Goal: Find specific page/section: Find specific page/section

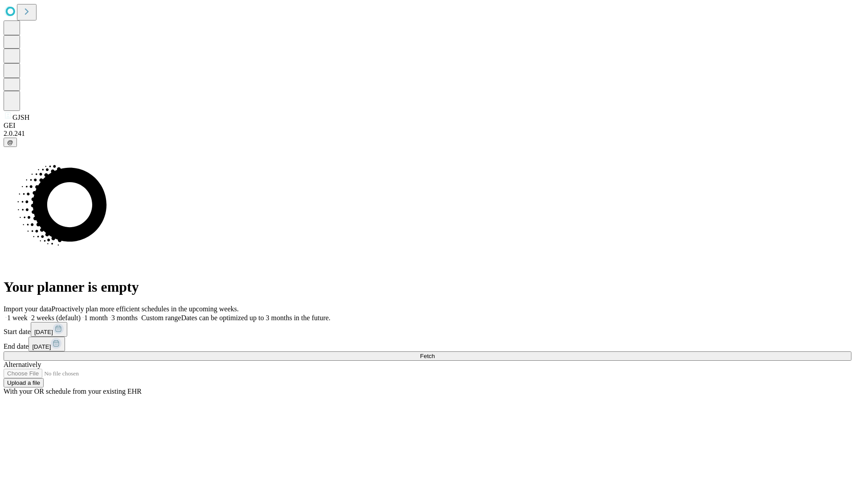
click at [434, 353] on span "Fetch" at bounding box center [427, 356] width 15 height 7
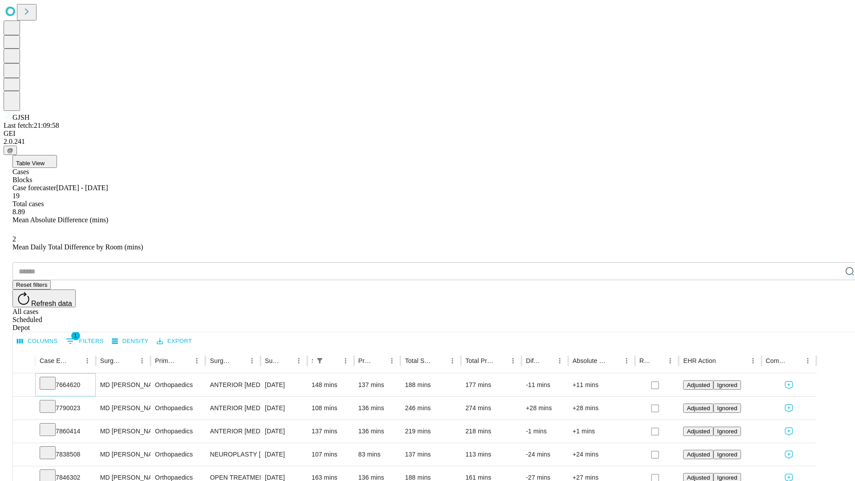
click at [52, 378] on icon at bounding box center [47, 382] width 9 height 9
